Goal: Task Accomplishment & Management: Manage account settings

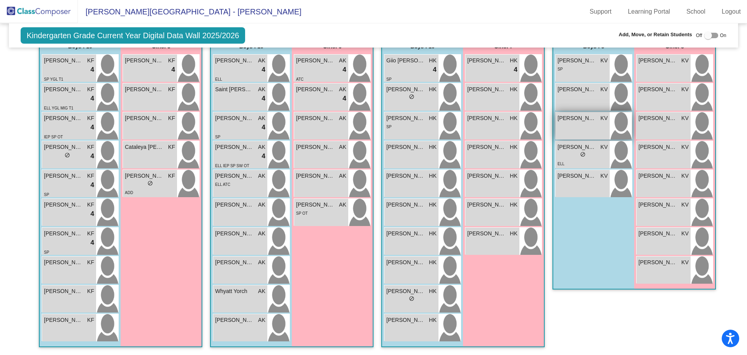
scroll to position [103, 0]
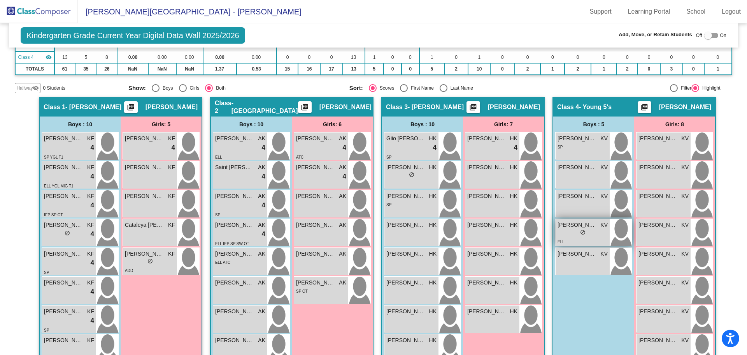
click at [582, 226] on span "[PERSON_NAME]" at bounding box center [577, 225] width 39 height 8
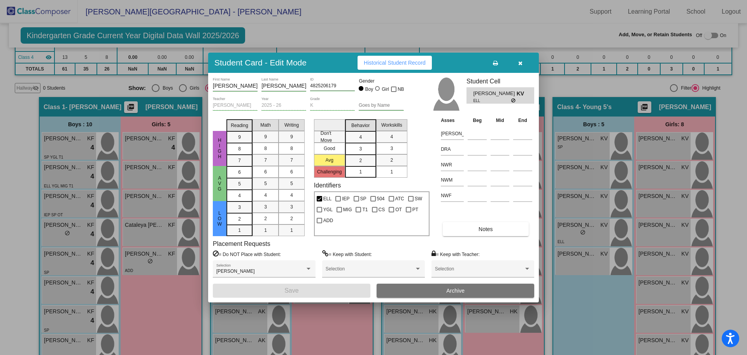
click at [442, 287] on button "Archive" at bounding box center [456, 290] width 158 height 14
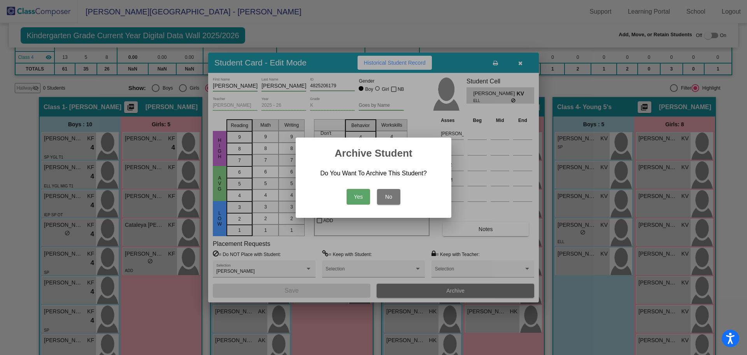
click at [355, 200] on button "Yes" at bounding box center [358, 197] width 23 height 16
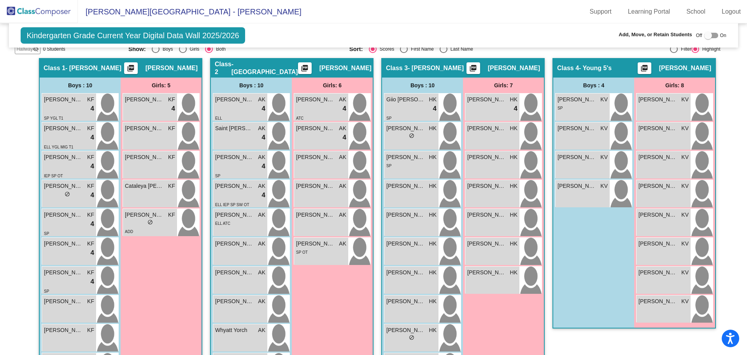
scroll to position [181, 0]
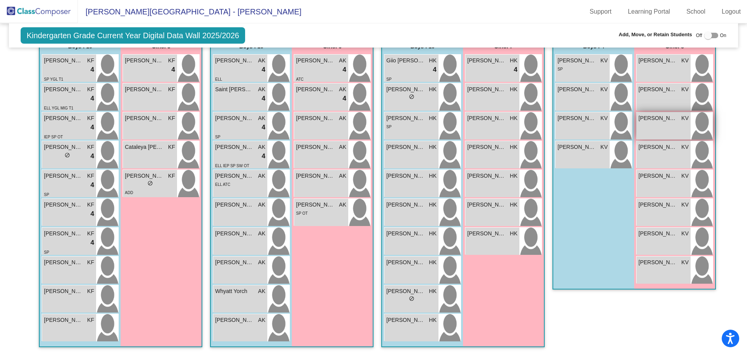
click at [646, 121] on span "[PERSON_NAME]" at bounding box center [658, 118] width 39 height 8
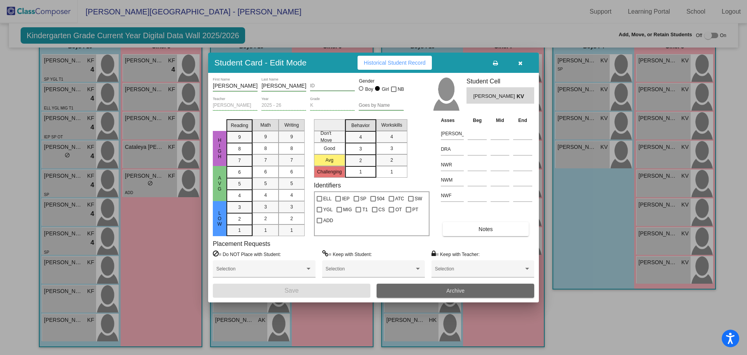
click at [450, 290] on span "Archive" at bounding box center [456, 290] width 18 height 6
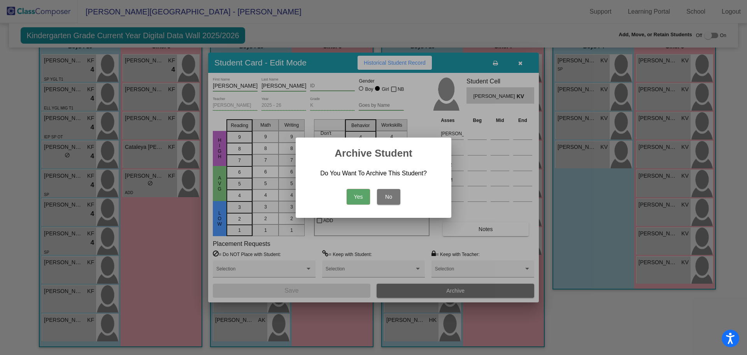
click at [354, 196] on button "Yes" at bounding box center [358, 197] width 23 height 16
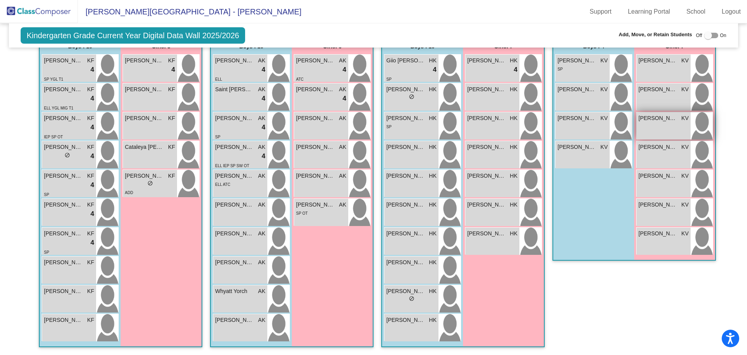
click at [665, 119] on span "[PERSON_NAME]" at bounding box center [658, 118] width 39 height 8
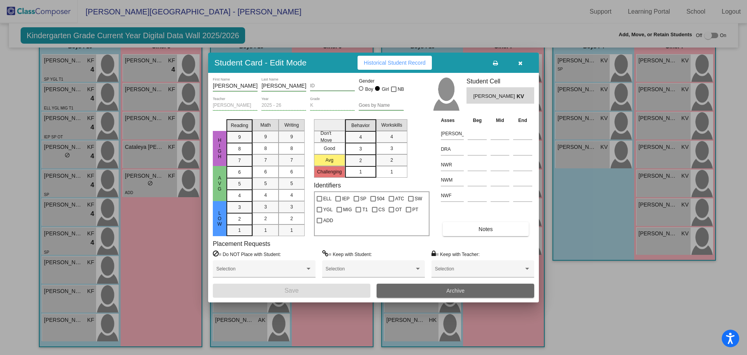
click at [435, 290] on button "Archive" at bounding box center [456, 290] width 158 height 14
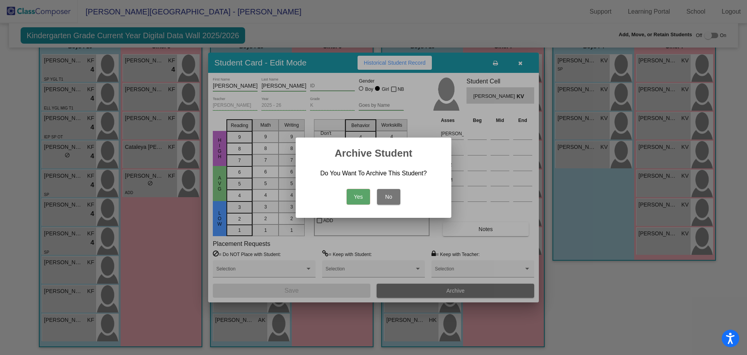
click at [354, 197] on button "Yes" at bounding box center [358, 197] width 23 height 16
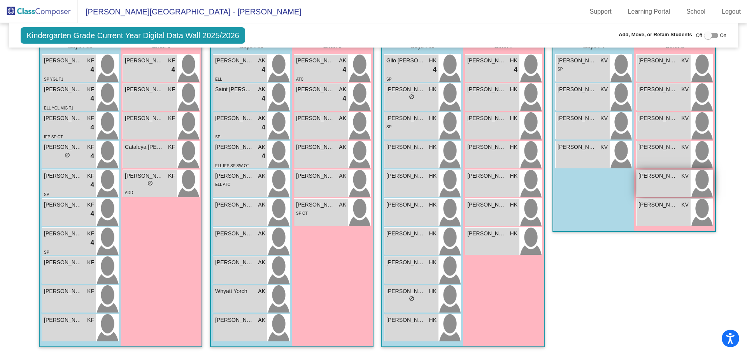
click at [668, 172] on div "[PERSON_NAME] KV lock do_not_disturb_alt" at bounding box center [664, 183] width 54 height 27
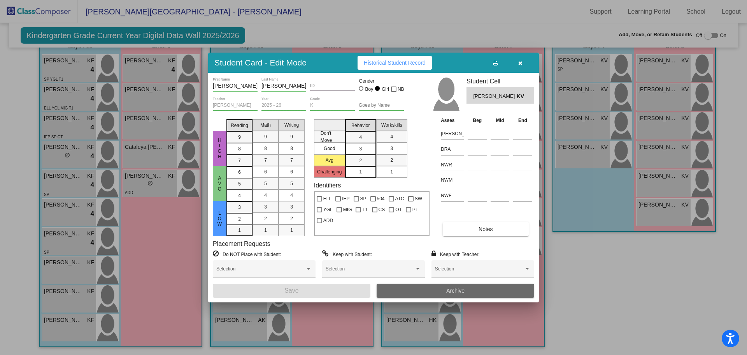
click at [433, 291] on button "Archive" at bounding box center [456, 290] width 158 height 14
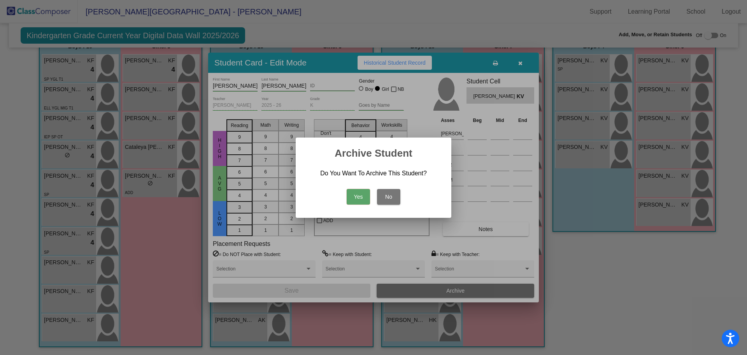
click at [356, 195] on button "Yes" at bounding box center [358, 197] width 23 height 16
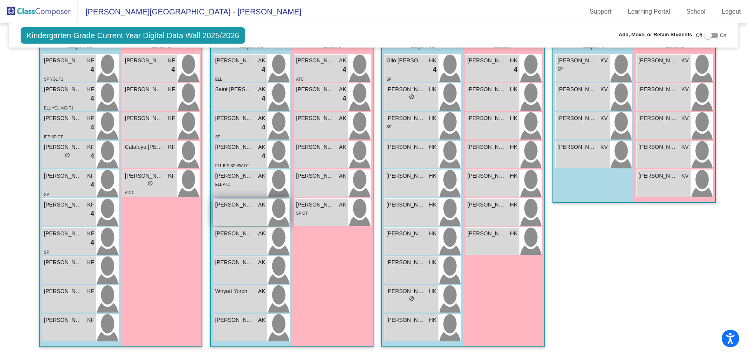
scroll to position [64, 0]
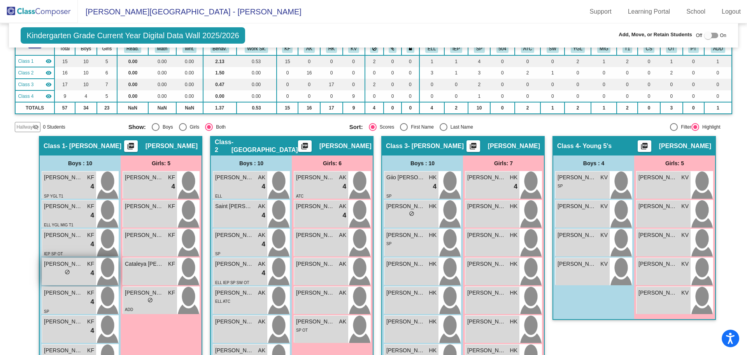
click at [47, 268] on div "lock do_not_disturb_alt 4" at bounding box center [69, 273] width 50 height 10
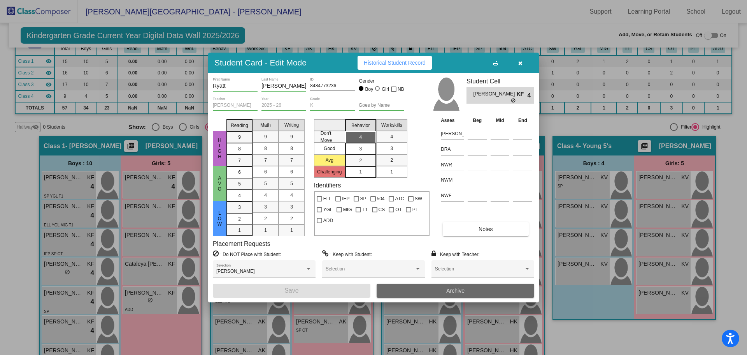
click at [427, 290] on button "Archive" at bounding box center [456, 290] width 158 height 14
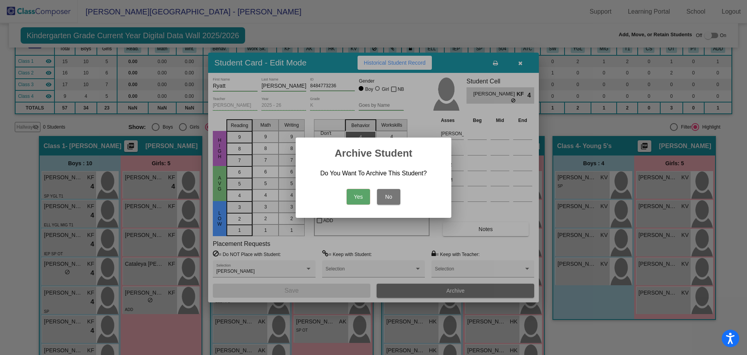
click at [360, 194] on button "Yes" at bounding box center [358, 197] width 23 height 16
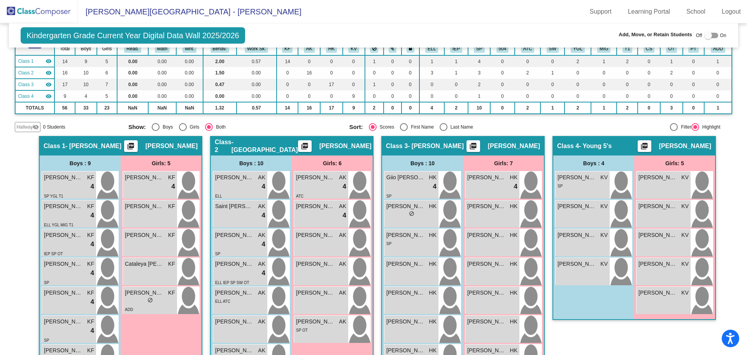
scroll to position [0, 0]
